Goal: Information Seeking & Learning: Understand process/instructions

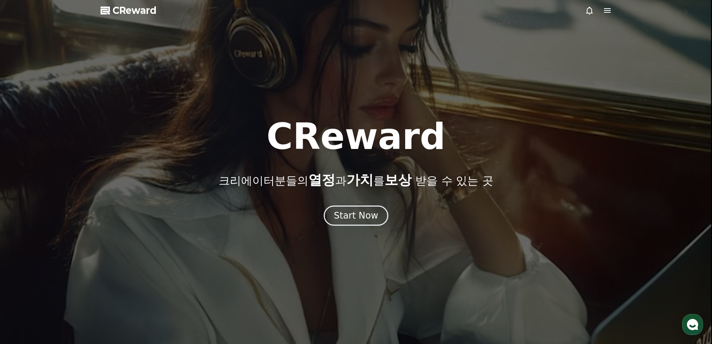
click at [338, 210] on div "Start Now" at bounding box center [356, 215] width 44 height 12
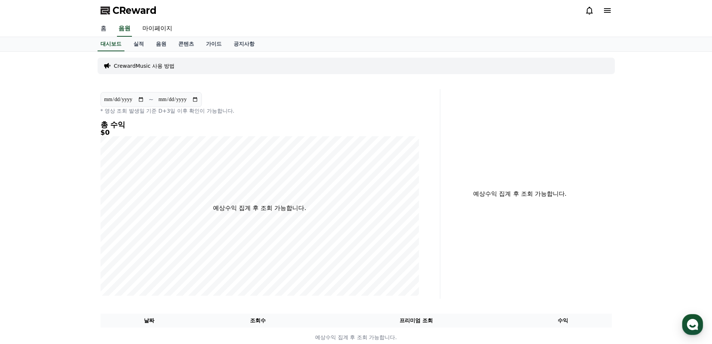
click at [105, 26] on link "홈" at bounding box center [104, 29] width 18 height 16
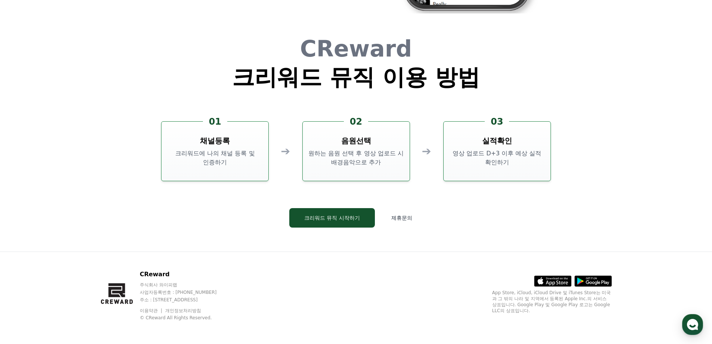
scroll to position [2025, 0]
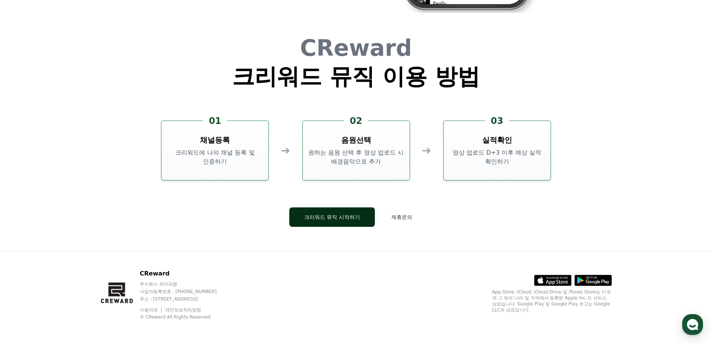
click at [354, 215] on button "크리워드 뮤직 시작하기" at bounding box center [332, 216] width 86 height 19
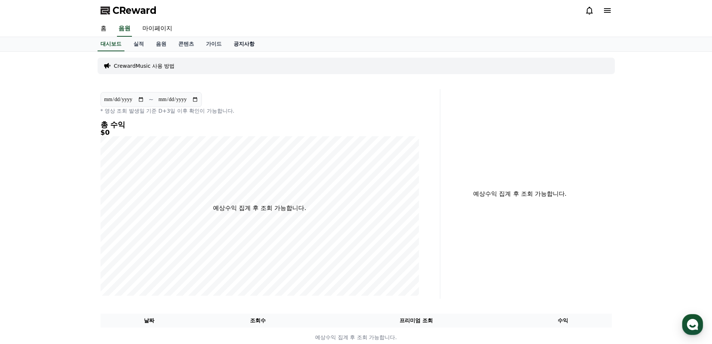
click at [241, 42] on link "공지사항" at bounding box center [244, 44] width 33 height 14
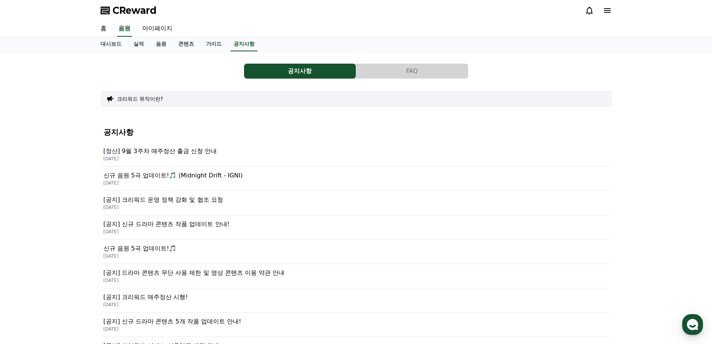
click at [402, 65] on button "FAQ" at bounding box center [412, 71] width 112 height 15
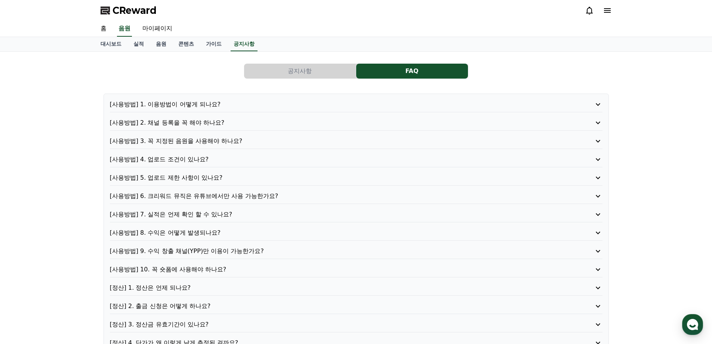
click at [196, 235] on p "[사용방법] 8. 수익은 어떻게 발생되나요?" at bounding box center [336, 232] width 453 height 9
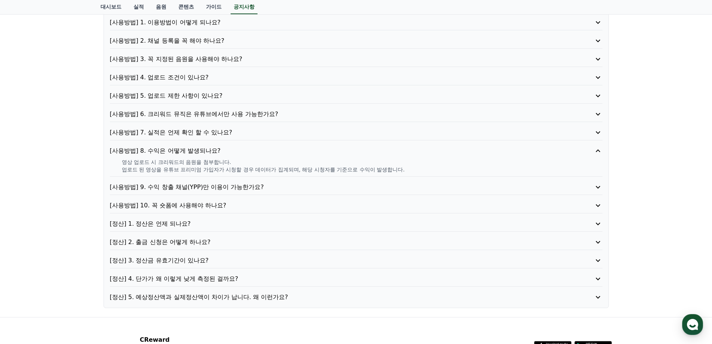
scroll to position [112, 0]
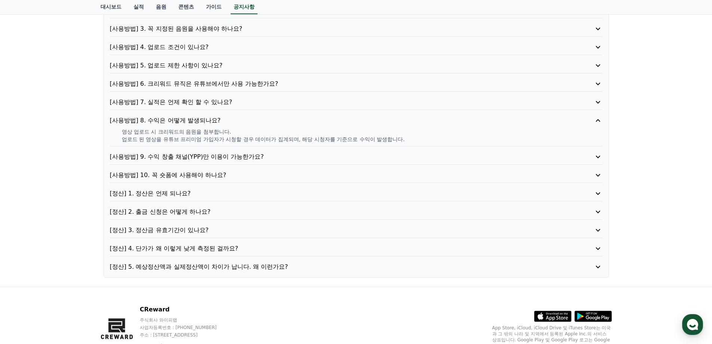
click at [185, 248] on p "[정산] 4. 단가가 왜 이렇게 낮게 측정된 걸까요?" at bounding box center [336, 248] width 453 height 9
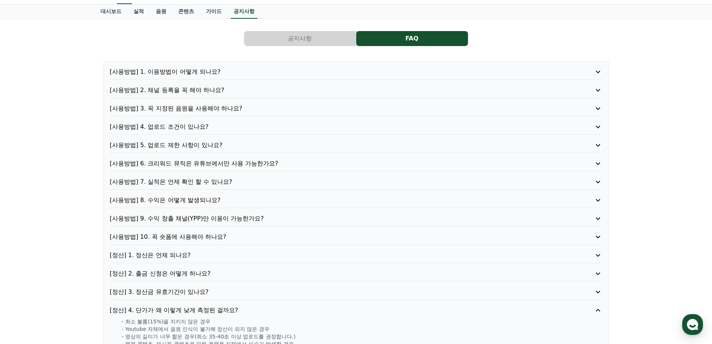
scroll to position [0, 0]
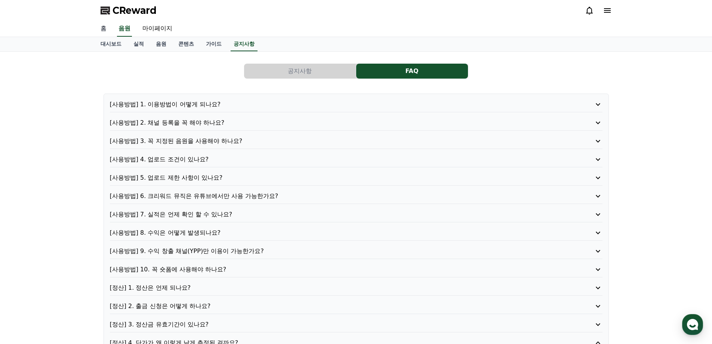
click at [98, 31] on link "홈" at bounding box center [104, 29] width 18 height 16
